Goal: Task Accomplishment & Management: Use online tool/utility

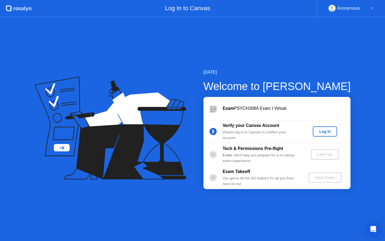
click at [321, 130] on div "Log In" at bounding box center [325, 131] width 20 height 4
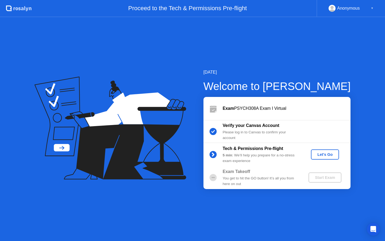
click at [318, 153] on div "Let's Go" at bounding box center [325, 154] width 24 height 4
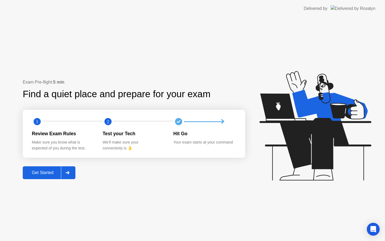
click at [51, 173] on div "Get Started" at bounding box center [42, 172] width 37 height 5
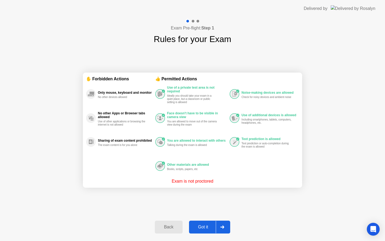
click at [205, 227] on div "Got it" at bounding box center [203, 227] width 25 height 5
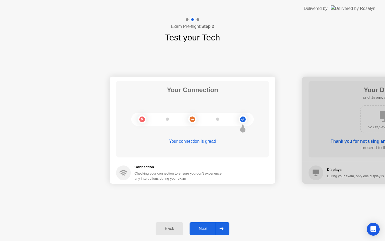
click at [205, 227] on div "Next" at bounding box center [203, 228] width 24 height 5
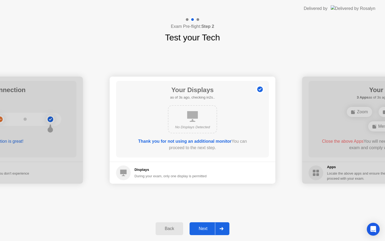
click at [205, 228] on div "Next" at bounding box center [203, 228] width 24 height 5
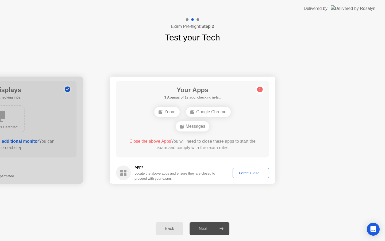
click at [205, 228] on div "Next" at bounding box center [203, 228] width 24 height 5
click at [203, 227] on div "Next" at bounding box center [203, 228] width 24 height 5
click at [176, 227] on div "Back" at bounding box center [169, 228] width 24 height 5
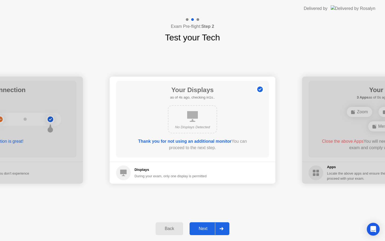
click at [197, 227] on div "Next" at bounding box center [203, 228] width 24 height 5
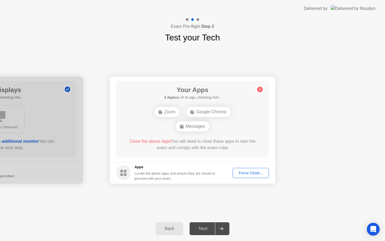
click at [256, 172] on div "Force Close..." at bounding box center [251, 173] width 33 height 4
click at [240, 171] on div "Force Close..." at bounding box center [251, 173] width 33 height 4
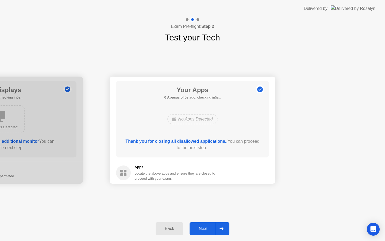
click at [226, 134] on div "Your Apps 0 Apps as of 0s ago, checking in5s.. No Apps Detected Thank you for c…" at bounding box center [192, 119] width 153 height 77
click at [207, 226] on div "Next" at bounding box center [203, 228] width 24 height 5
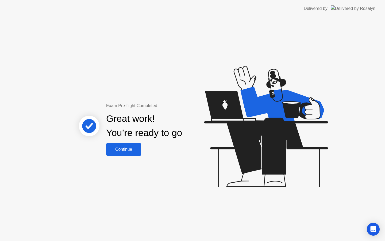
click at [137, 151] on div "Continue" at bounding box center [124, 149] width 32 height 5
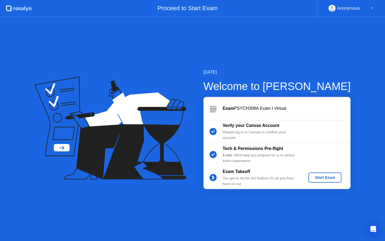
click at [318, 177] on div "Start Exam" at bounding box center [325, 177] width 29 height 4
